Goal: Transaction & Acquisition: Obtain resource

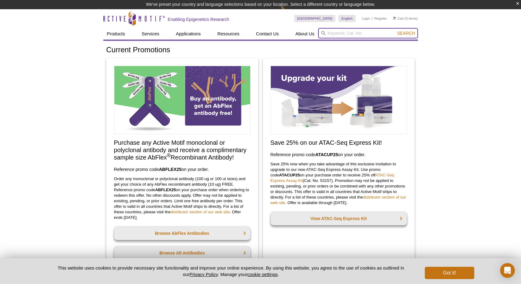
click at [337, 32] on input "search" at bounding box center [368, 33] width 100 height 10
type input "s9.6"
click at [395, 30] on button "Search" at bounding box center [406, 33] width 22 height 6
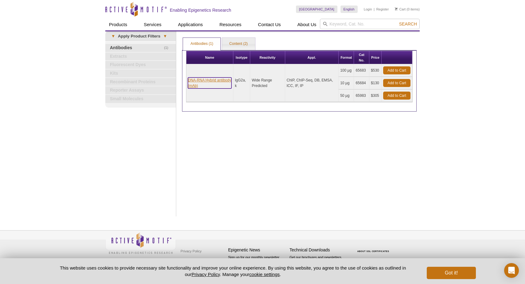
drag, startPoint x: 0, startPoint y: 0, endPoint x: 201, endPoint y: 81, distance: 216.5
click at [201, 81] on link "DNA-RNA Hybrid antibody (mAb)" at bounding box center [210, 82] width 44 height 11
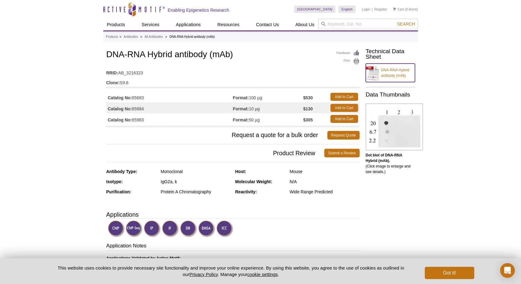
click at [399, 70] on link "DNA-RNA Hybrid antibody (mAb)" at bounding box center [390, 73] width 49 height 18
click at [154, 8] on icon "Active Motif Logo" at bounding box center [133, 9] width 61 height 15
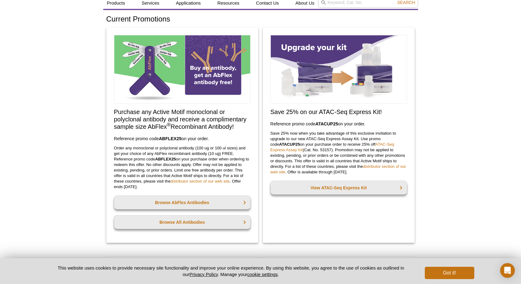
scroll to position [20, 0]
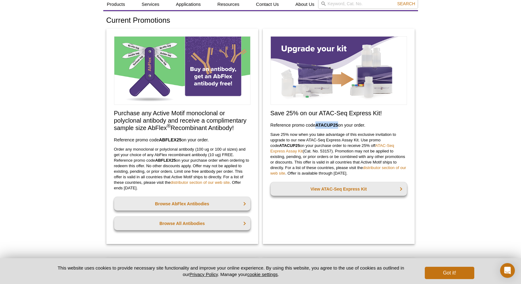
drag, startPoint x: 316, startPoint y: 126, endPoint x: 338, endPoint y: 124, distance: 22.2
click at [338, 124] on strong "ATACUP25" at bounding box center [326, 125] width 23 height 5
copy strong "ATACUP25"
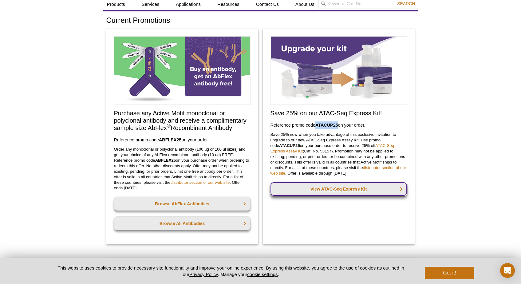
click at [365, 188] on link "View ATAC-Seq Express Kit" at bounding box center [338, 189] width 136 height 14
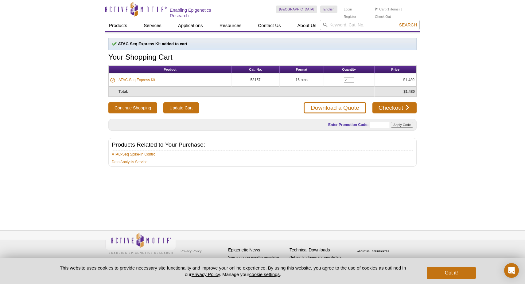
type input "2"
click at [108, 102] on button "Continue Shopping" at bounding box center [132, 107] width 49 height 11
click at [381, 125] on input "text" at bounding box center [380, 125] width 20 height 6
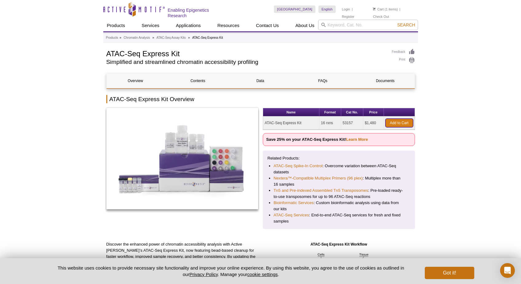
click at [403, 122] on link "Add to Cart" at bounding box center [399, 123] width 28 height 9
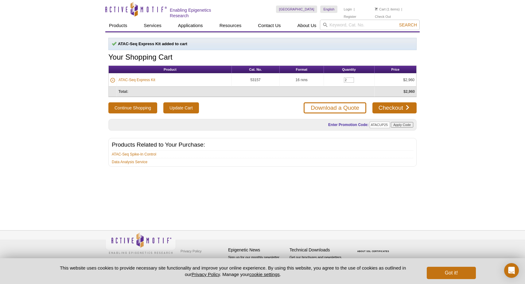
type input "ATACUP25"
click at [400, 123] on input "Apply Code" at bounding box center [402, 125] width 22 height 6
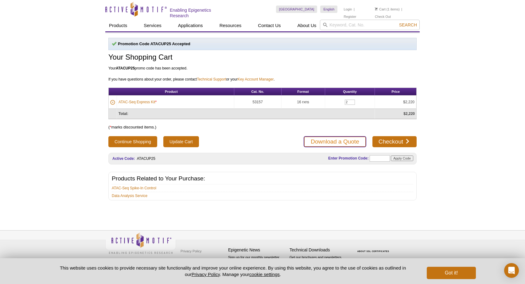
click at [339, 140] on link "Download a Quote" at bounding box center [335, 141] width 62 height 11
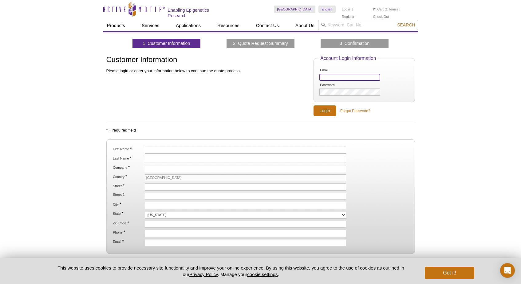
click at [346, 77] on input "Email" at bounding box center [349, 77] width 61 height 7
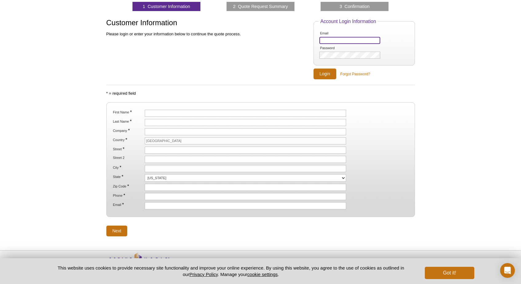
scroll to position [39, 0]
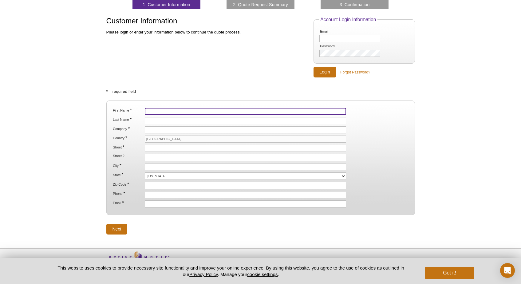
drag, startPoint x: 206, startPoint y: 110, endPoint x: 203, endPoint y: 113, distance: 4.4
click at [206, 110] on input "First Name *" at bounding box center [246, 111] width 202 height 7
type input "Jonathan"
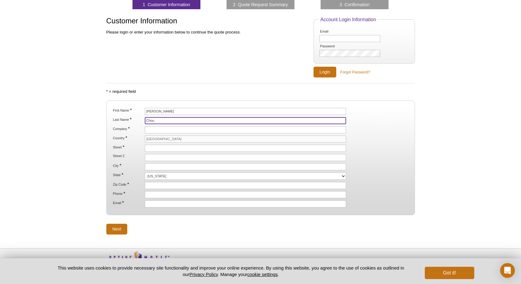
type input "Chou"
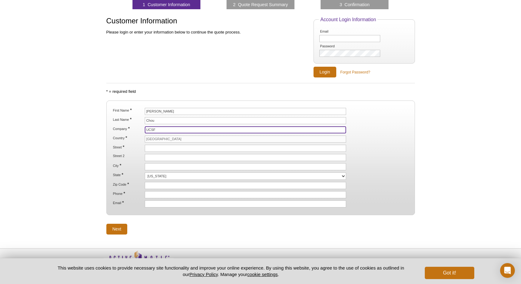
type input "UCSF"
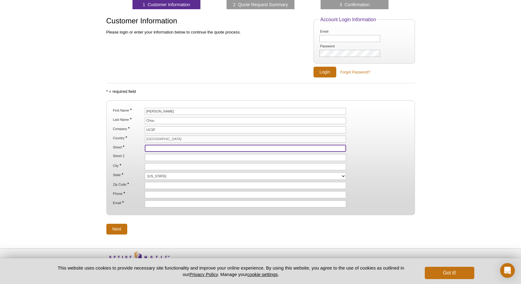
click at [191, 146] on input "Street *" at bounding box center [246, 148] width 202 height 7
type input "10 Koret Way"
type input "San Francisco"
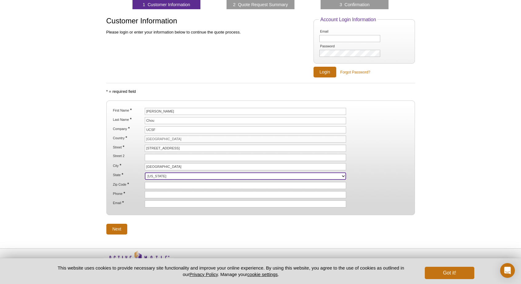
select select "CA"
type input "94143"
type input "5103865155"
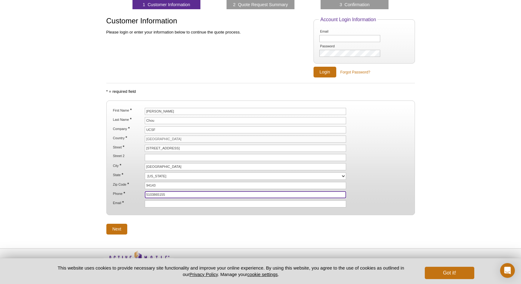
type input "jonathan.chou@ucsf.edu"
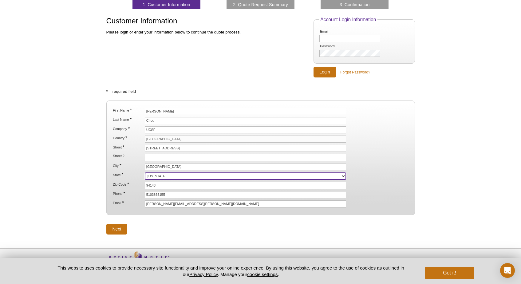
click at [148, 175] on select "Alabama Alaska American Samoa Arizona Arkansas California Colorado Connecticut …" at bounding box center [246, 175] width 202 height 7
click at [145, 172] on select "Alabama Alaska American Samoa Arizona Arkansas California Colorado Connecticut …" at bounding box center [246, 175] width 202 height 7
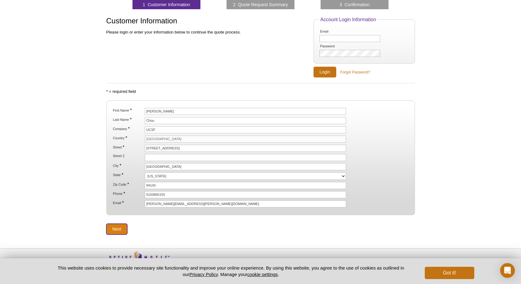
click at [118, 230] on input "Next" at bounding box center [116, 229] width 21 height 11
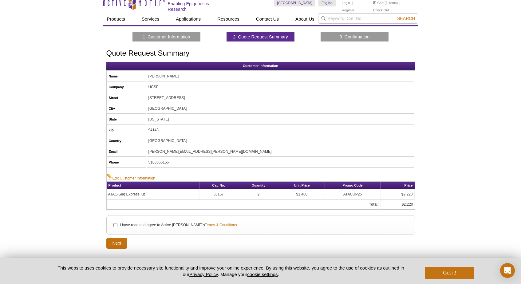
scroll to position [8, 0]
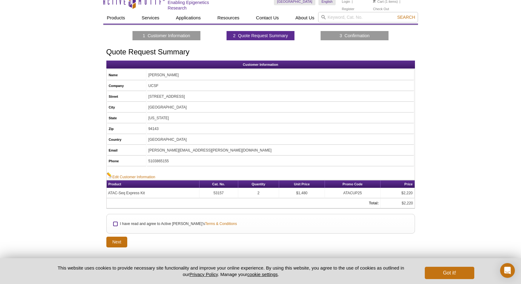
click at [116, 223] on input "I have read and agree to Active Motif's Terms & Conditions" at bounding box center [115, 224] width 4 height 4
checkbox input "true"
click at [111, 240] on input "Next" at bounding box center [116, 242] width 21 height 11
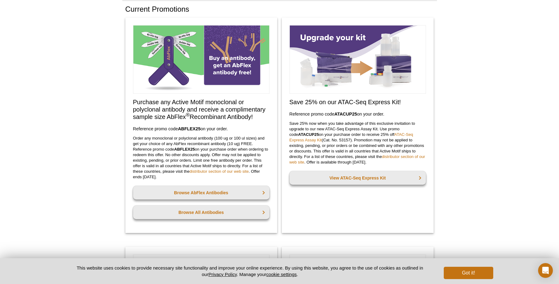
scroll to position [78, 0]
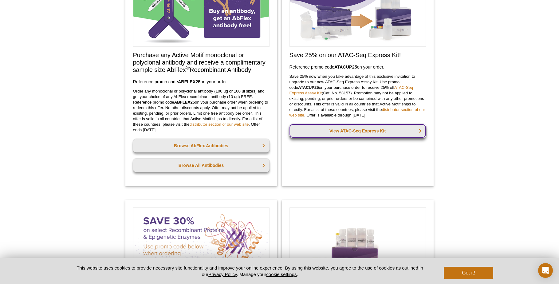
click at [375, 131] on link "View ATAC-Seq Express Kit" at bounding box center [357, 131] width 136 height 14
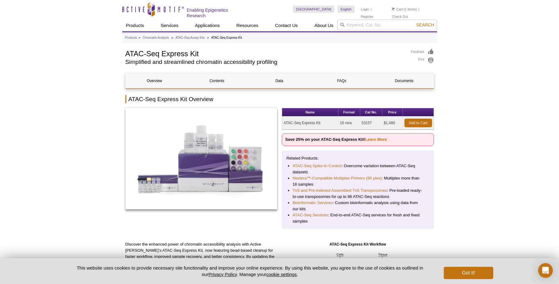
click at [373, 139] on link "Learn More" at bounding box center [376, 139] width 22 height 5
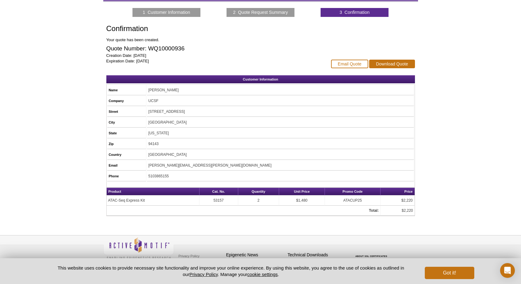
scroll to position [50, 0]
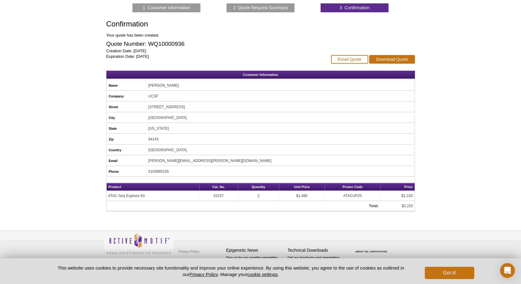
click at [69, 108] on div "Active Motif Logo Enabling Epigenetics Research 0 Search Skip to content Active…" at bounding box center [260, 124] width 521 height 319
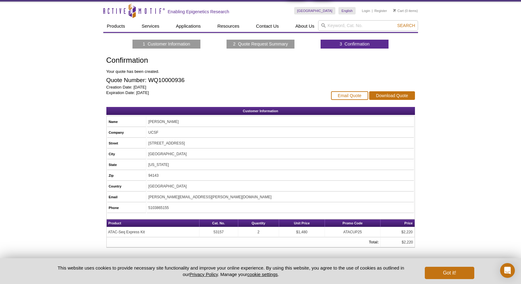
scroll to position [0, 0]
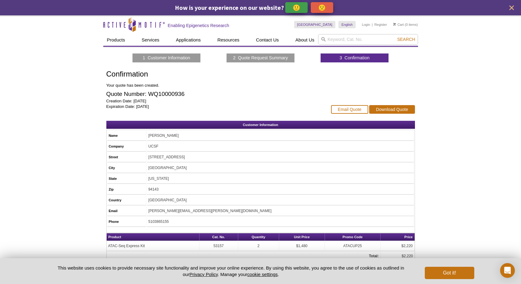
click at [296, 9] on p "🙂" at bounding box center [297, 8] width 8 height 8
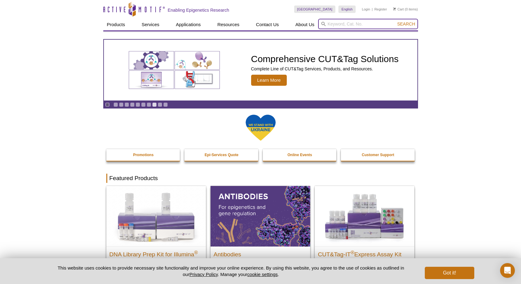
click at [332, 22] on input "search" at bounding box center [368, 24] width 100 height 10
type input "s9.6"
click at [395, 21] on button "Search" at bounding box center [406, 24] width 22 height 6
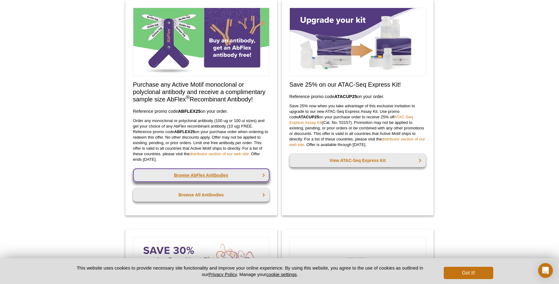
click at [196, 176] on link "Browse AbFlex Antibodies" at bounding box center [201, 175] width 136 height 14
click at [203, 174] on link "Browse AbFlex Antibodies" at bounding box center [201, 175] width 136 height 14
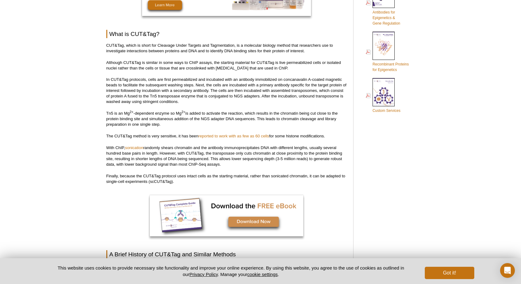
scroll to position [359, 0]
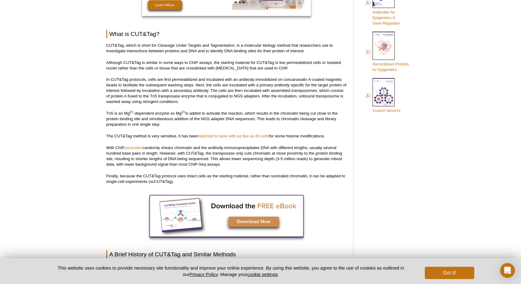
click at [252, 221] on img at bounding box center [227, 215] width 154 height 41
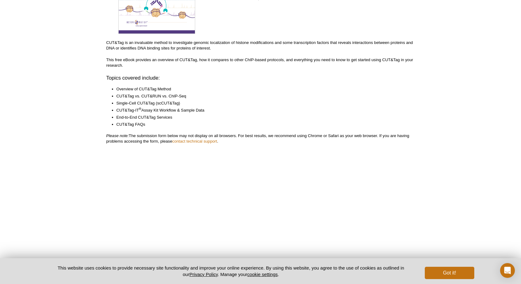
scroll to position [81, 0]
